Goal: Information Seeking & Learning: Learn about a topic

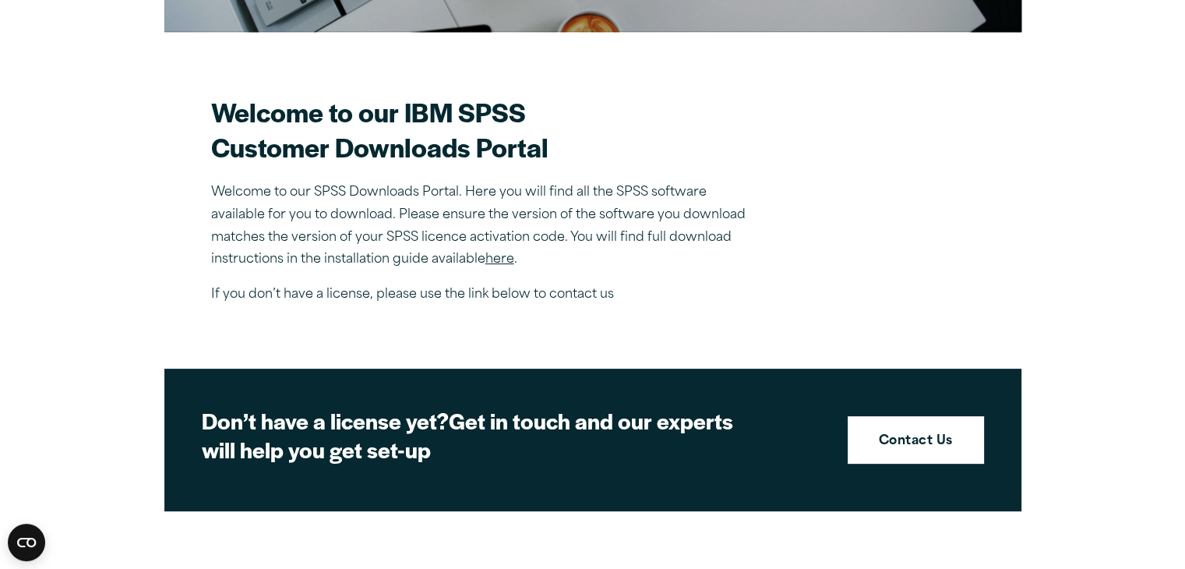
scroll to position [390, 0]
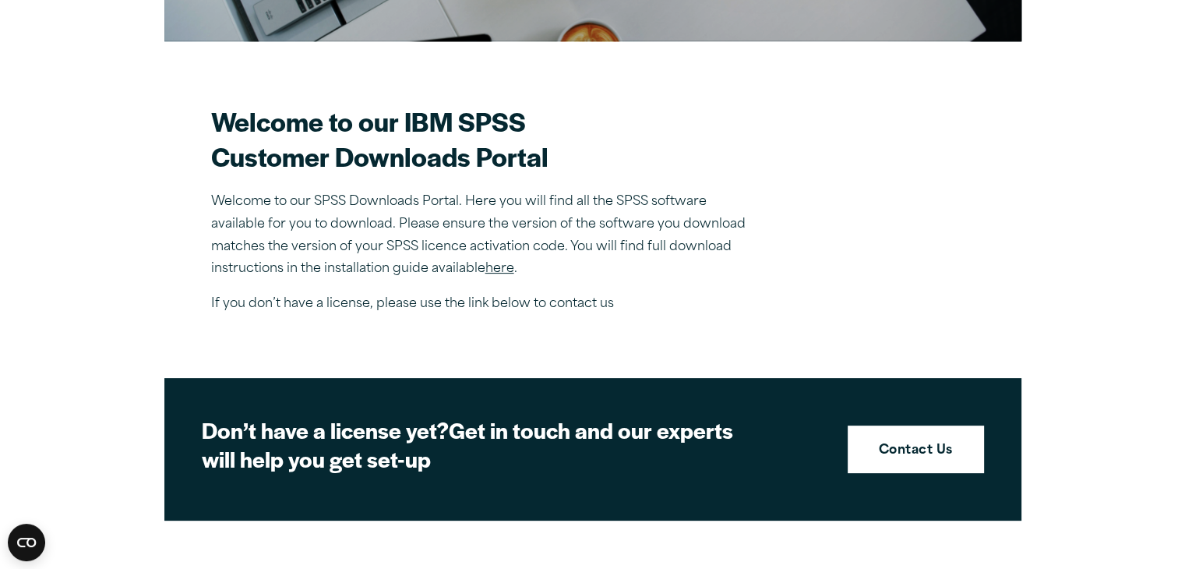
click at [514, 267] on link "here" at bounding box center [499, 269] width 29 height 12
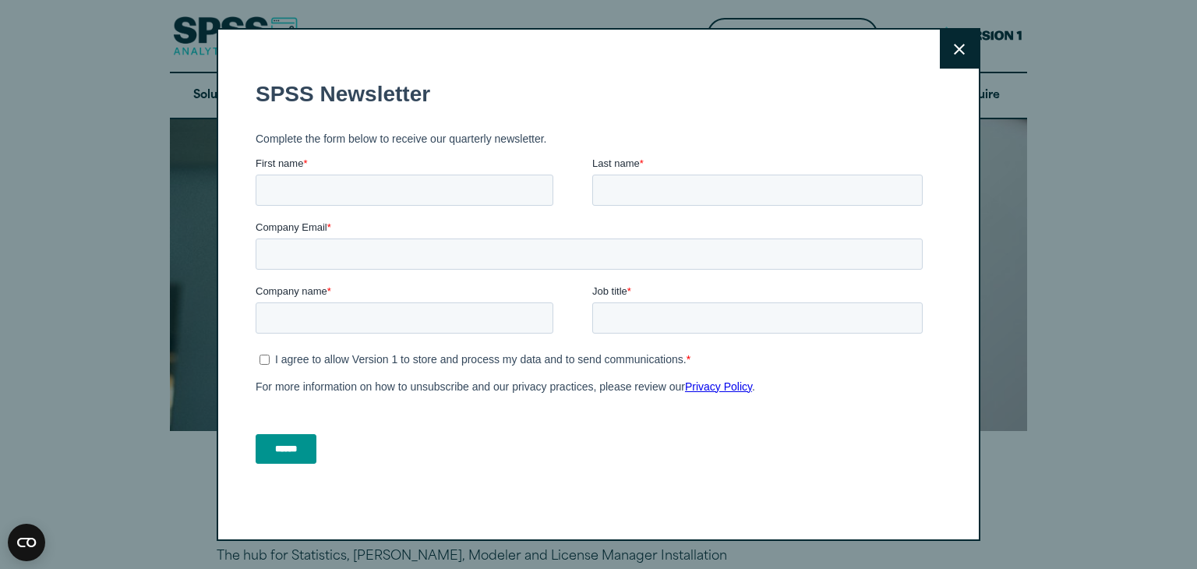
click at [944, 51] on button "Close" at bounding box center [959, 49] width 39 height 39
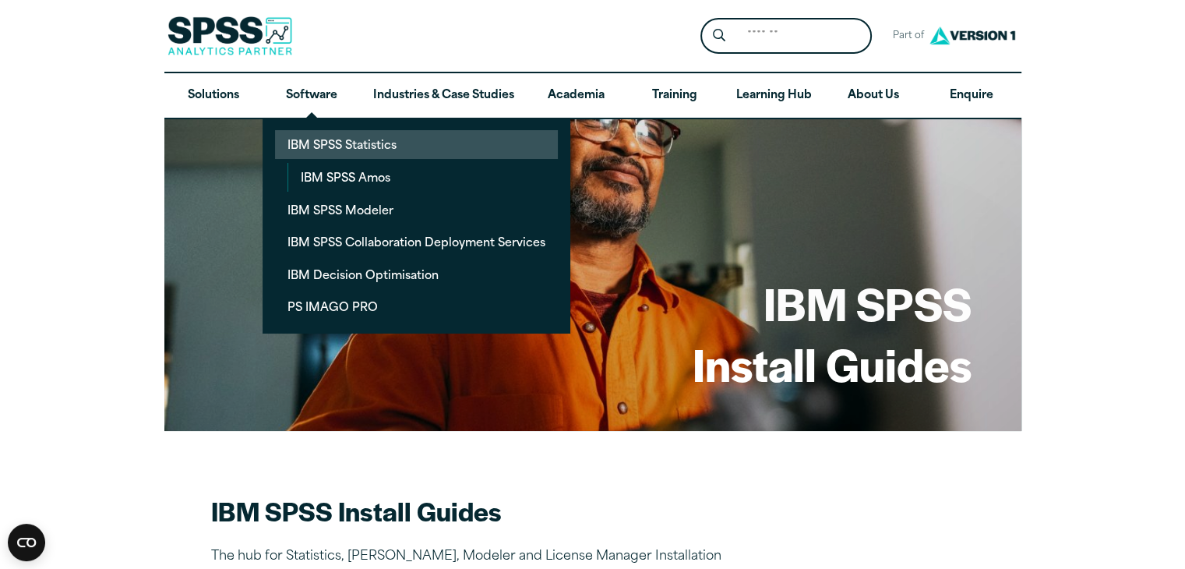
click at [323, 142] on link "IBM SPSS Statistics" at bounding box center [416, 144] width 283 height 29
